Goal: Ask a question

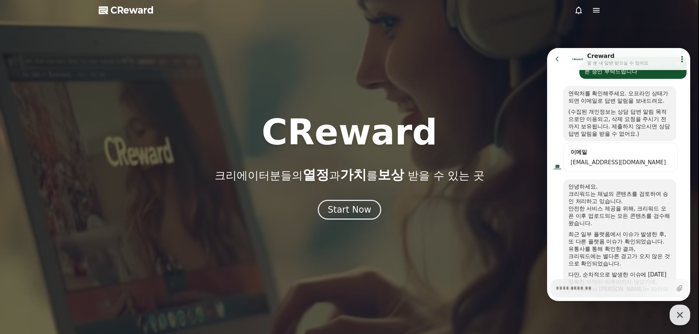
scroll to position [126, 0]
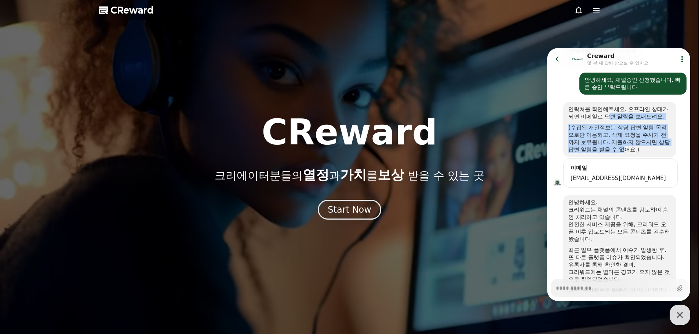
drag, startPoint x: 624, startPoint y: 139, endPoint x: 622, endPoint y: 143, distance: 4.6
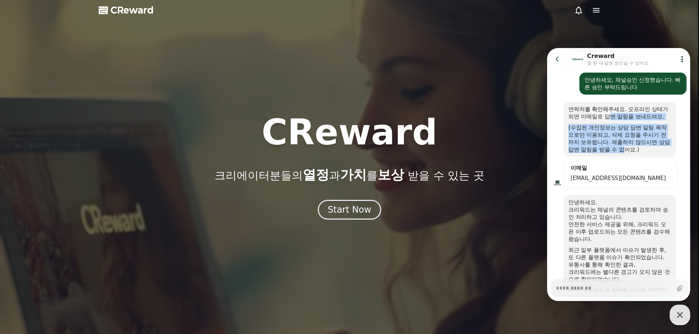
click at [630, 149] on div "연락처를 확인해주세요. 오프라인 상태가 되면 이메일로 답변 알림을 보내드려요. (수집된 개인정보는 상담 답변 알림 목적으로만 이용되고, 삭제 …" at bounding box center [619, 130] width 103 height 48
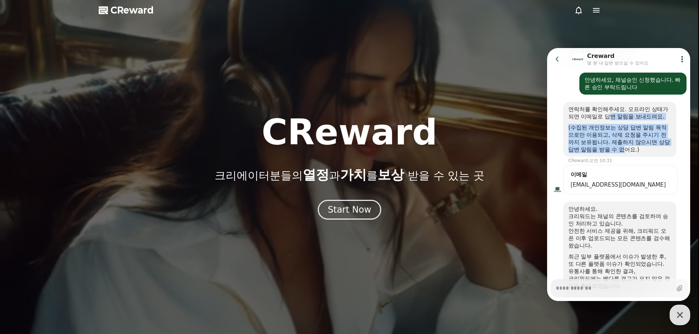
click at [621, 142] on div "(수집된 개인정보는 상담 답변 알림 목적으로만 이용되고, 삭제 요청을 주시기 전까지 보유됩니다. 제출하지 않으시면 상담 답변 알림을 받을 수 …" at bounding box center [619, 138] width 103 height 29
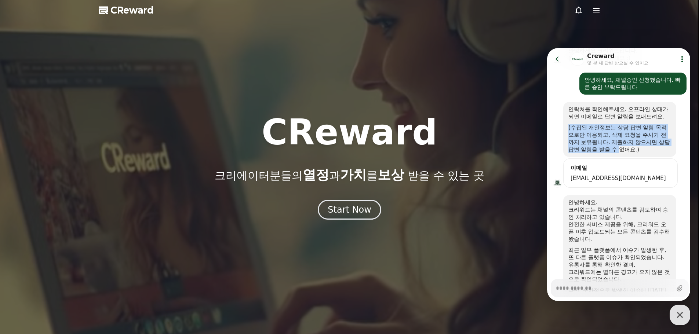
drag, startPoint x: 619, startPoint y: 135, endPoint x: 630, endPoint y: 147, distance: 16.7
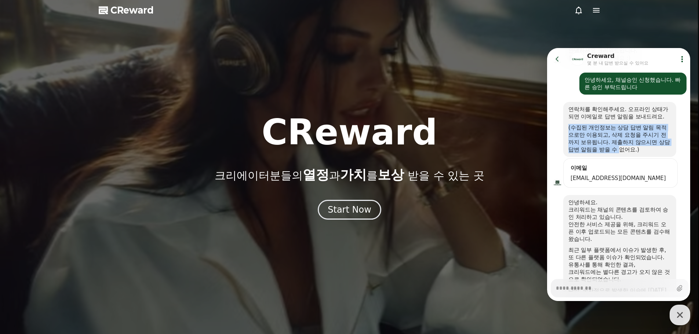
click at [630, 147] on div "연락처를 확인해주세요. 오프라인 상태가 되면 이메일로 답변 알림을 보내드려요. (수집된 개인정보는 상담 답변 알림 목적으로만 이용되고, 삭제 …" at bounding box center [619, 130] width 103 height 48
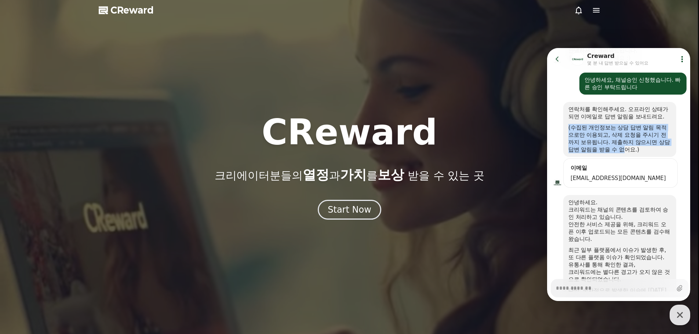
click at [625, 139] on div "(수집된 개인정보는 상담 답변 알림 목적으로만 이용되고, 삭제 요청을 주시기 전까지 보유됩니다. 제출하지 않으시면 상담 답변 알림을 받을 수 …" at bounding box center [619, 138] width 103 height 29
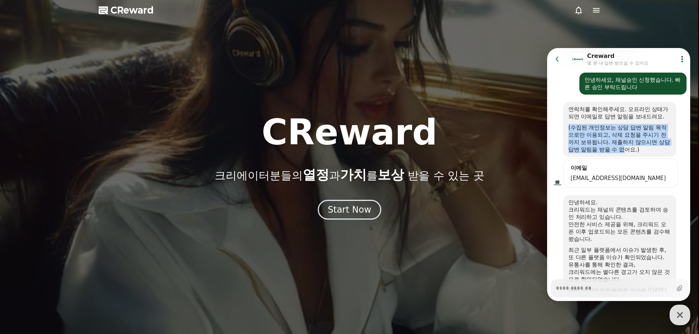
scroll to position [248, 0]
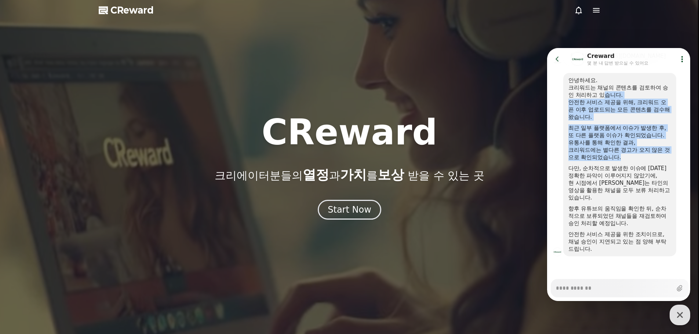
drag, startPoint x: 610, startPoint y: 103, endPoint x: 631, endPoint y: 165, distance: 65.7
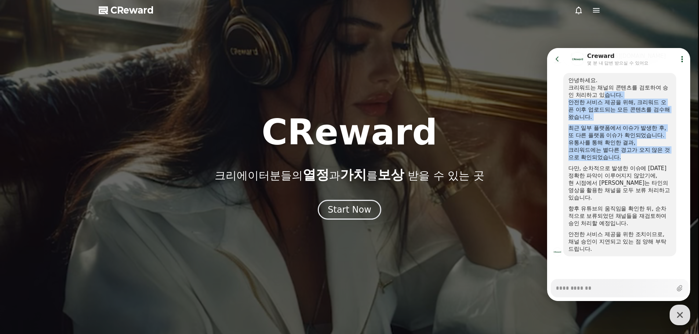
click at [631, 165] on div "안녕하세요. 크리워드는 채널의 콘텐츠를 검토하여 승인 처리하고 있습니다. 안전한 서비스 제공을 위해, 크리워드 오픈 이후 업로드되는 모든 콘텐…" at bounding box center [619, 165] width 103 height 176
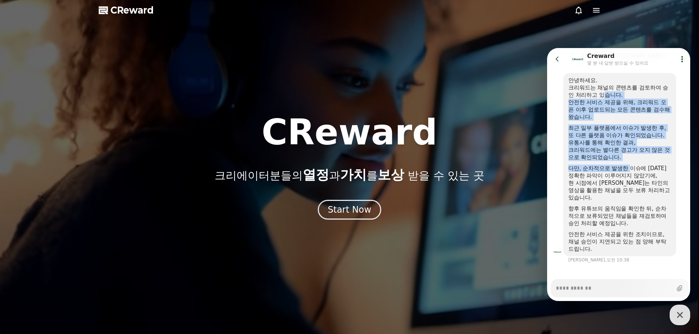
click at [615, 138] on div "안녕하세요. 크리워드는 채널의 콘텐츠를 검토하여 승인 처리하고 있습니다. 안전한 서비스 제공을 위해, 크리워드 오픈 이후 업로드되는 모든 콘텐…" at bounding box center [619, 165] width 103 height 176
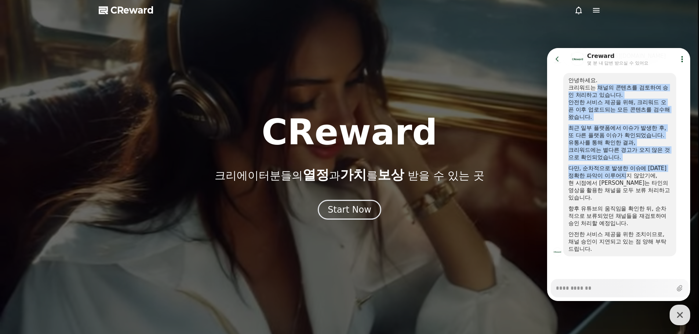
drag, startPoint x: 600, startPoint y: 91, endPoint x: 641, endPoint y: 173, distance: 91.7
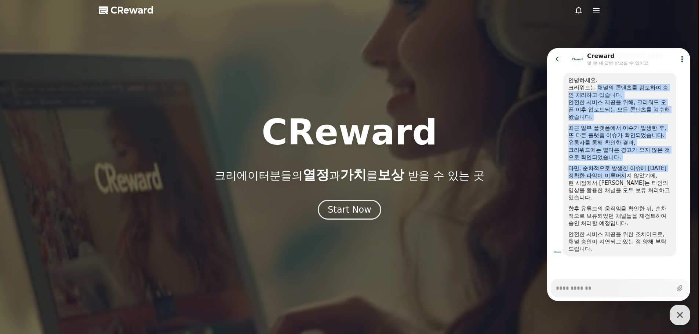
click at [641, 173] on div "안녕하세요. 크리워드는 채널의 콘텐츠를 검토하여 승인 처리하고 있습니다. 안전한 서비스 제공을 위해, 크리워드 오픈 이후 업로드되는 모든 콘텐…" at bounding box center [619, 165] width 103 height 176
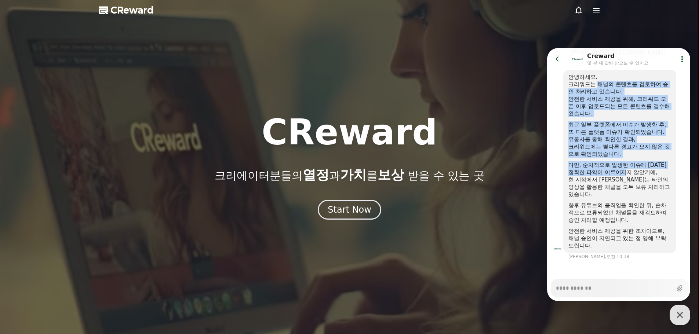
click at [628, 158] on div at bounding box center [619, 160] width 103 height 4
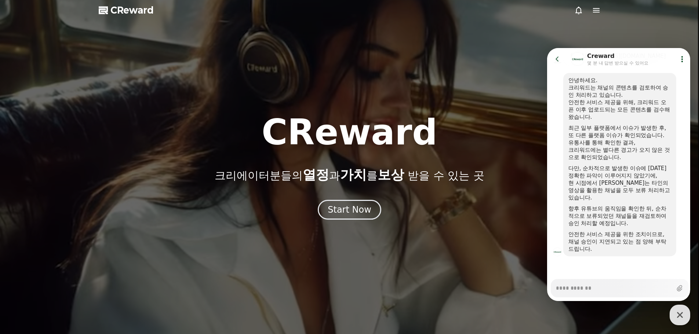
type textarea "*"
